Goal: Task Accomplishment & Management: Manage account settings

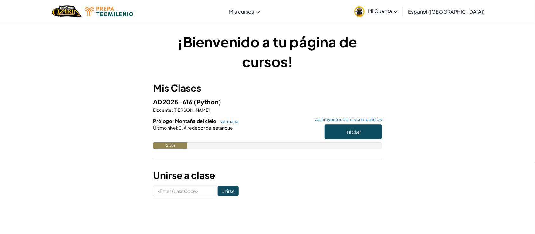
click at [398, 11] on icon at bounding box center [396, 12] width 4 height 2
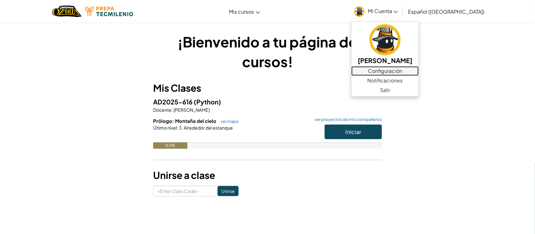
click at [392, 67] on link "Configuración" at bounding box center [385, 71] width 67 height 10
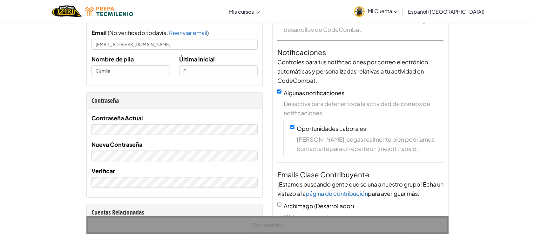
scroll to position [75, 0]
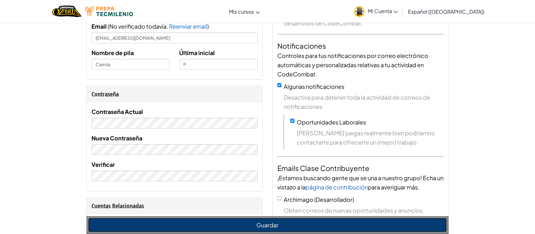
click at [155, 223] on button "Guardar" at bounding box center [267, 224] width 359 height 15
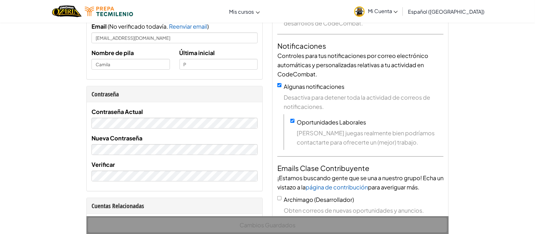
click at [401, 6] on link "Mi Cuenta" at bounding box center [376, 11] width 50 height 20
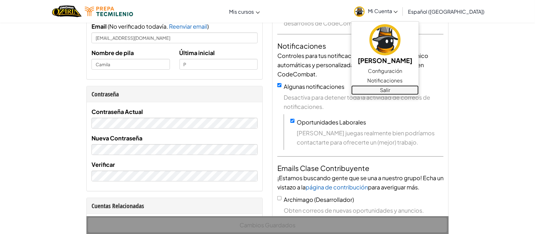
click at [394, 89] on link "Salir" at bounding box center [385, 90] width 67 height 10
